Goal: Task Accomplishment & Management: Complete application form

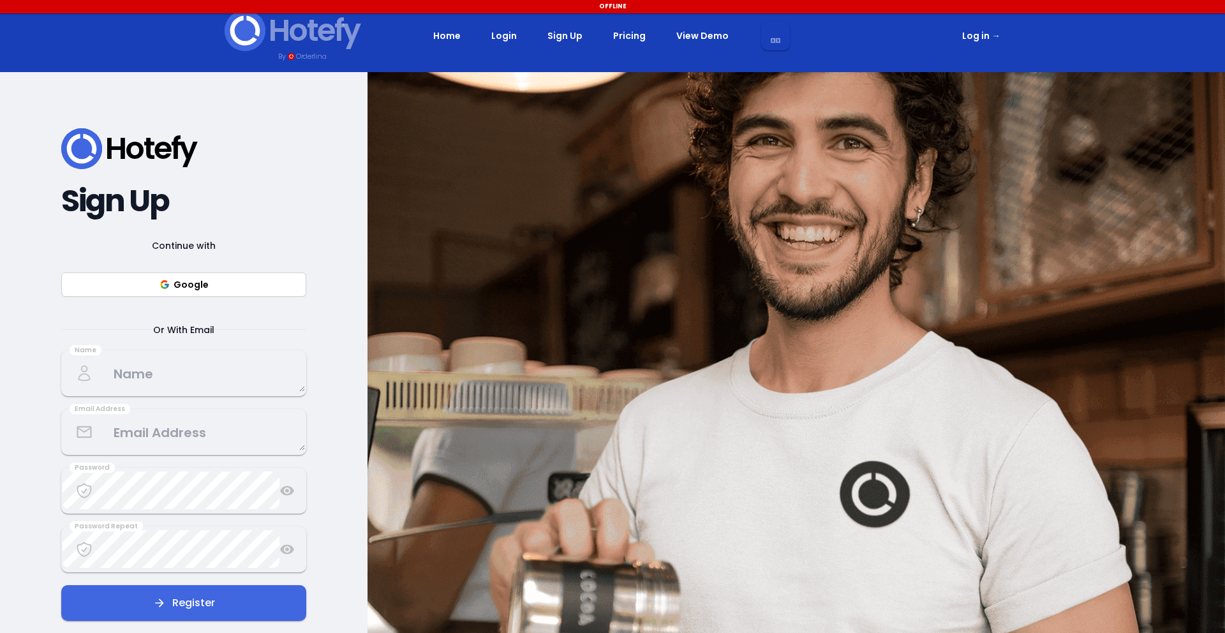
select select "en"
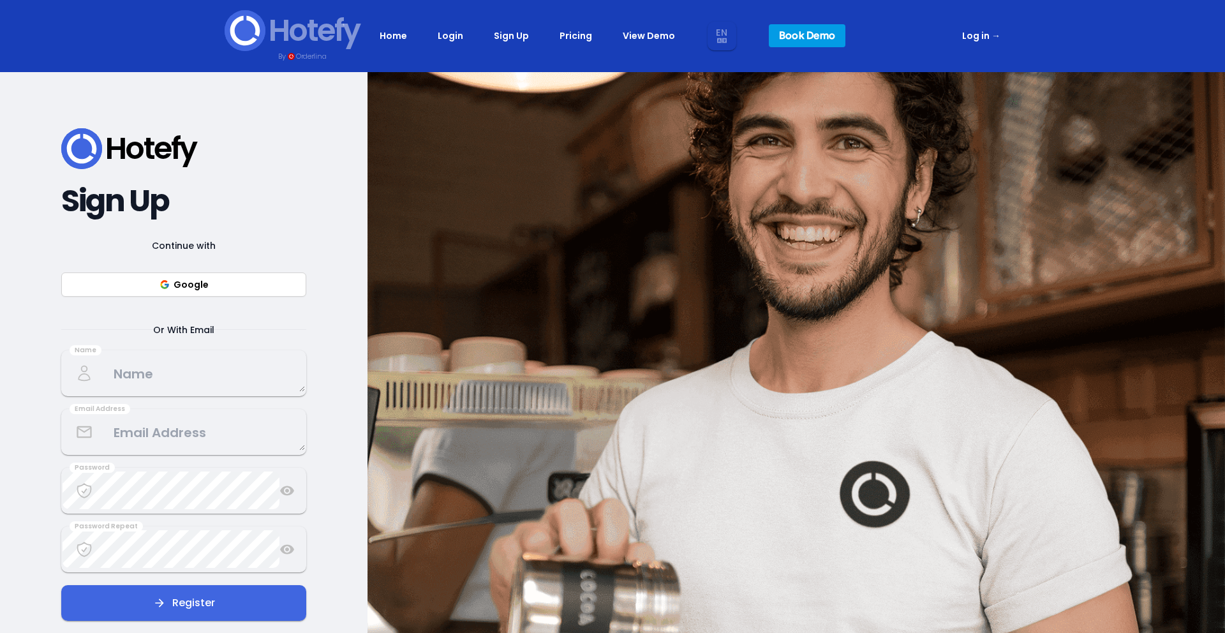
select select "en"
click at [225, 267] on div "Continue with Google Or With Email" at bounding box center [183, 288] width 245 height 100
click at [226, 277] on button "Google" at bounding box center [183, 284] width 245 height 24
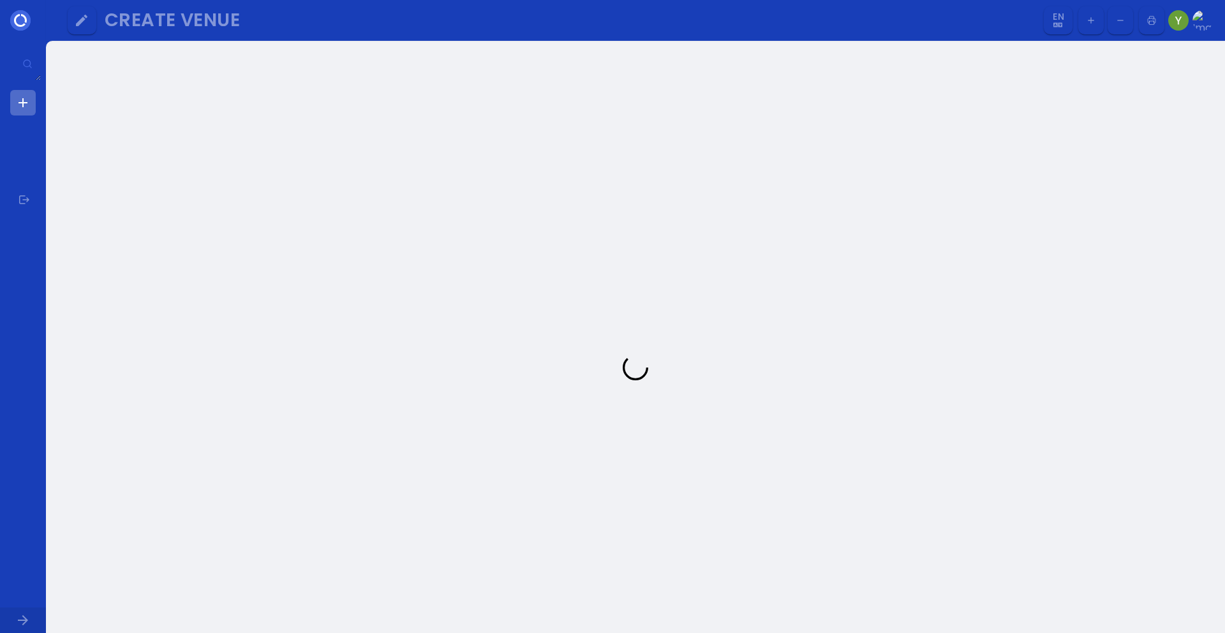
select select "en"
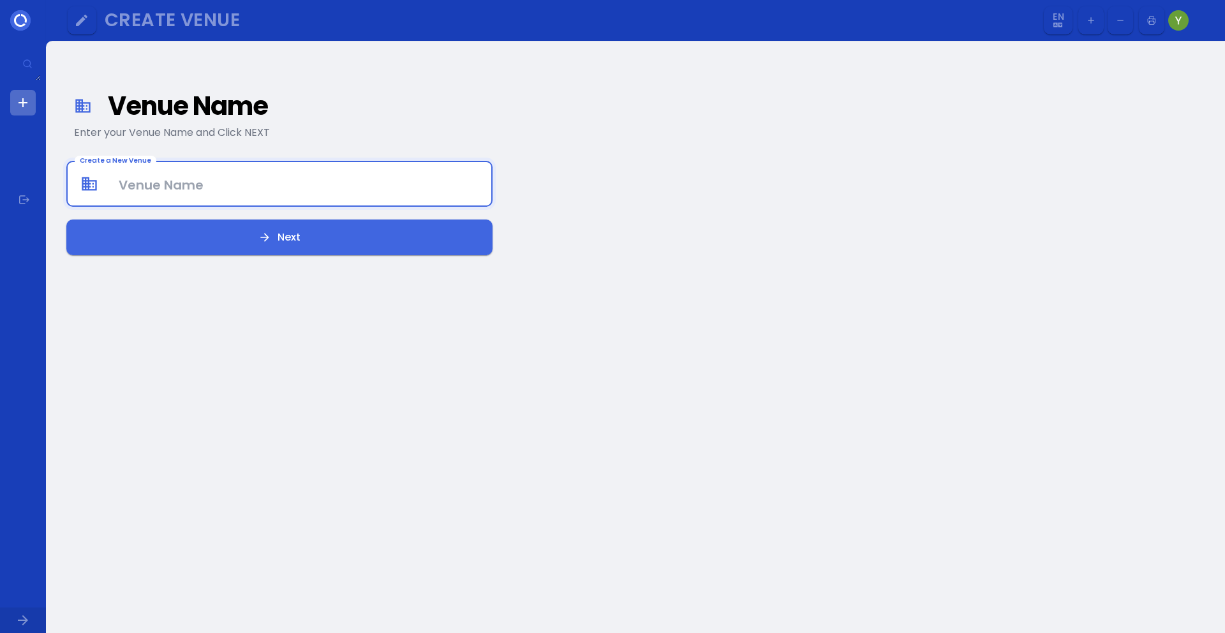
click at [207, 190] on Venue at bounding box center [280, 184] width 424 height 38
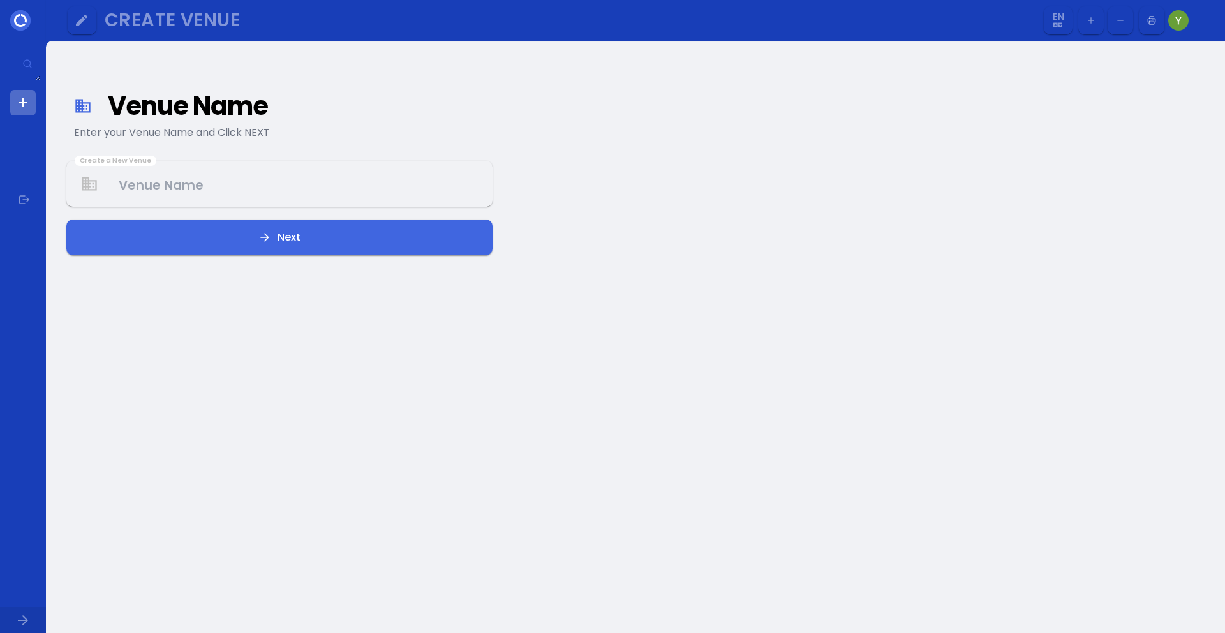
click at [27, 76] on textarea at bounding box center [23, 64] width 36 height 34
click at [163, 204] on div "Create a New Venue" at bounding box center [279, 184] width 426 height 46
click at [177, 193] on Venue at bounding box center [280, 184] width 424 height 38
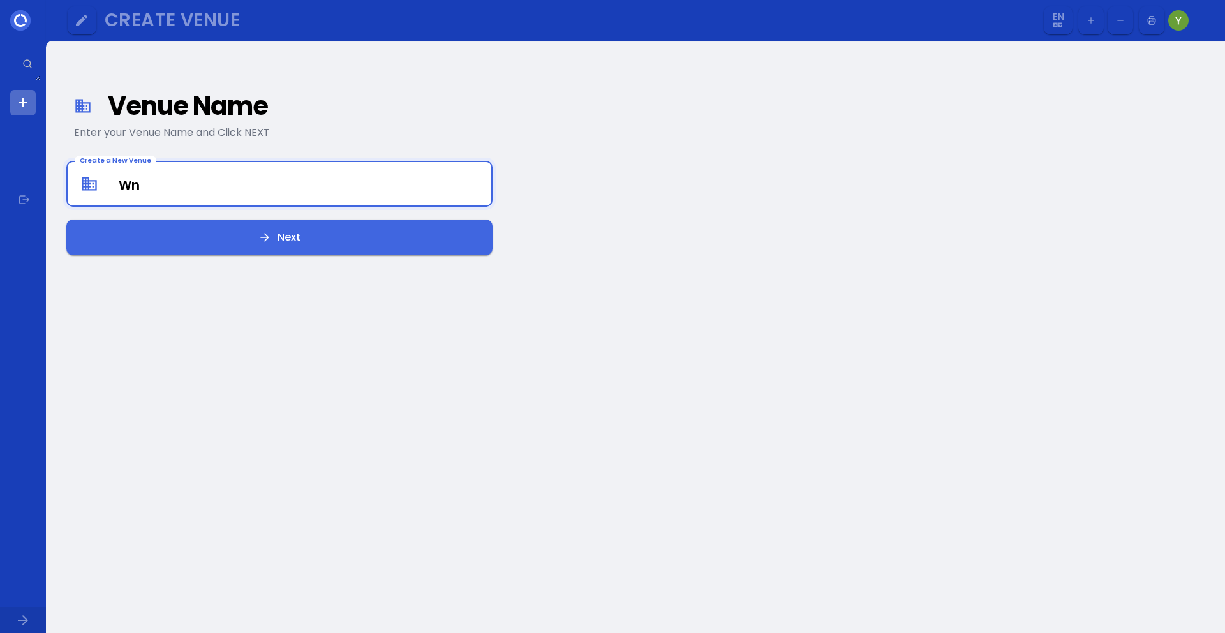
type Venue "W"
type Venue "Enzar Digital"
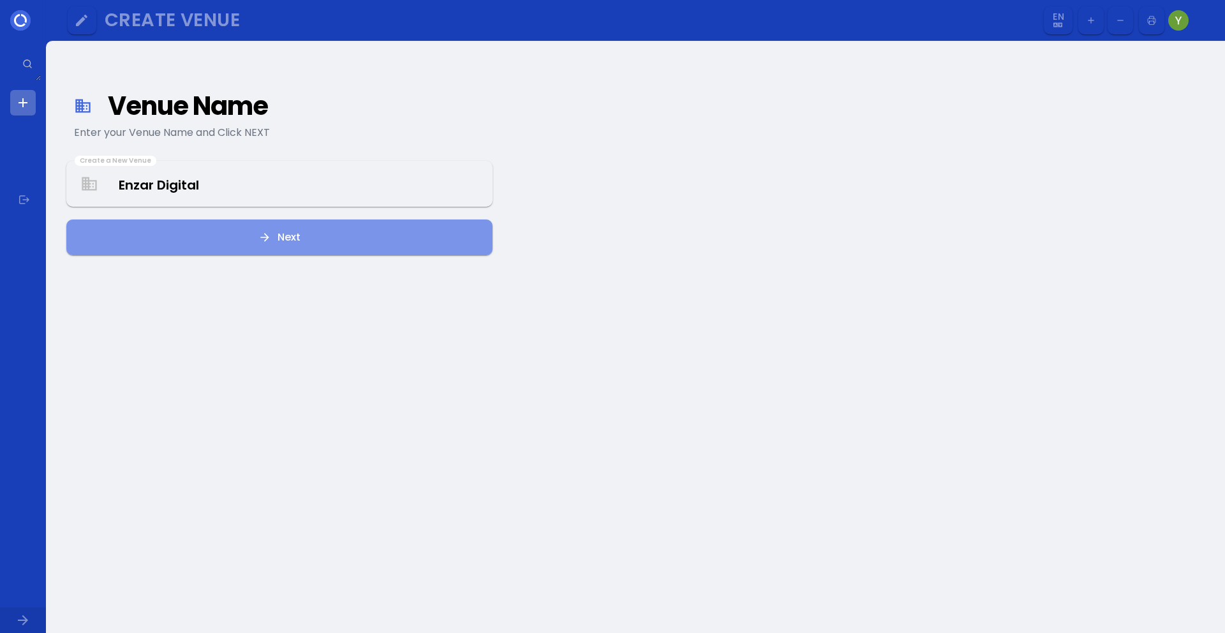
click at [329, 236] on button "Next" at bounding box center [279, 237] width 426 height 36
